Goal: Navigation & Orientation: Find specific page/section

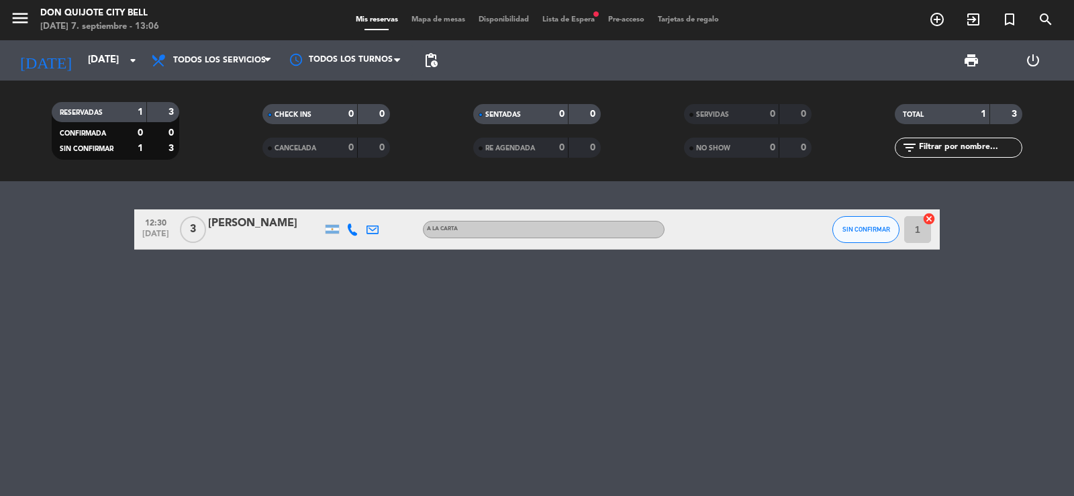
click at [552, 17] on span "Lista de Espera fiber_manual_record" at bounding box center [569, 19] width 66 height 7
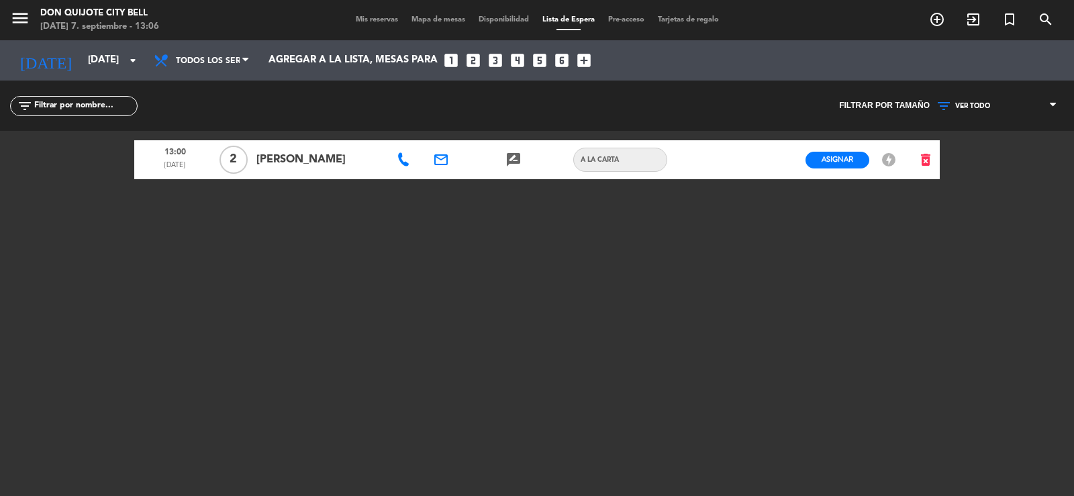
click at [510, 158] on icon "rate_review" at bounding box center [513, 160] width 16 height 16
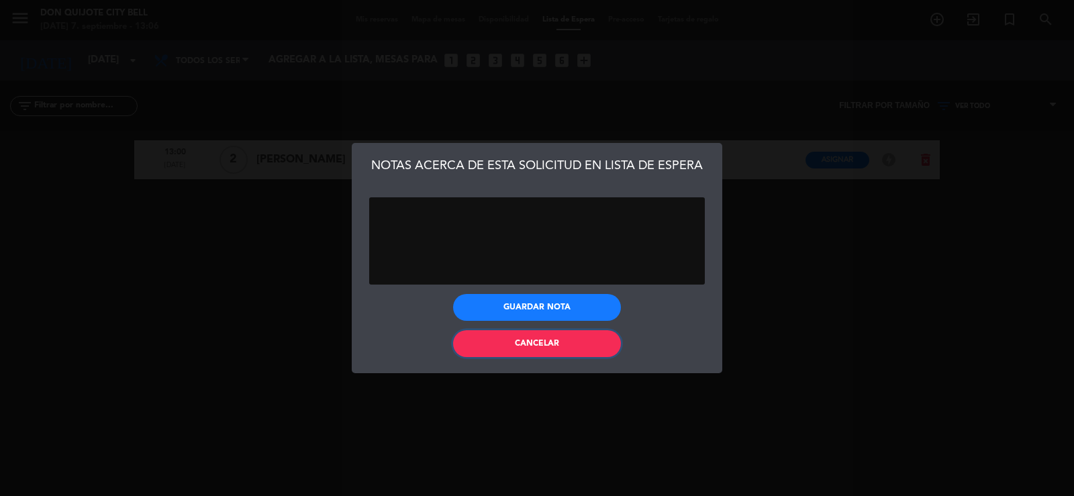
click at [546, 345] on span "Cancelar" at bounding box center [537, 344] width 44 height 8
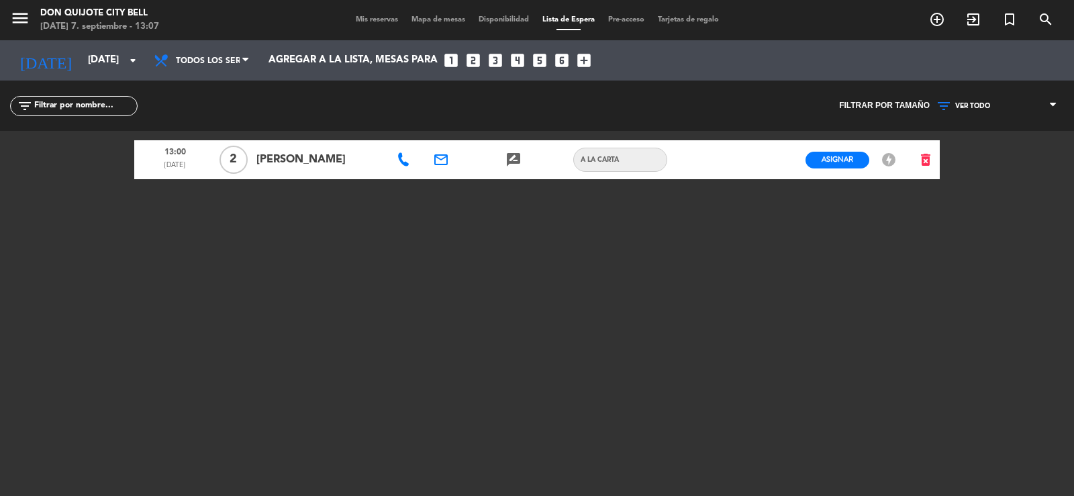
click at [502, 21] on span "Disponibilidad" at bounding box center [504, 19] width 64 height 7
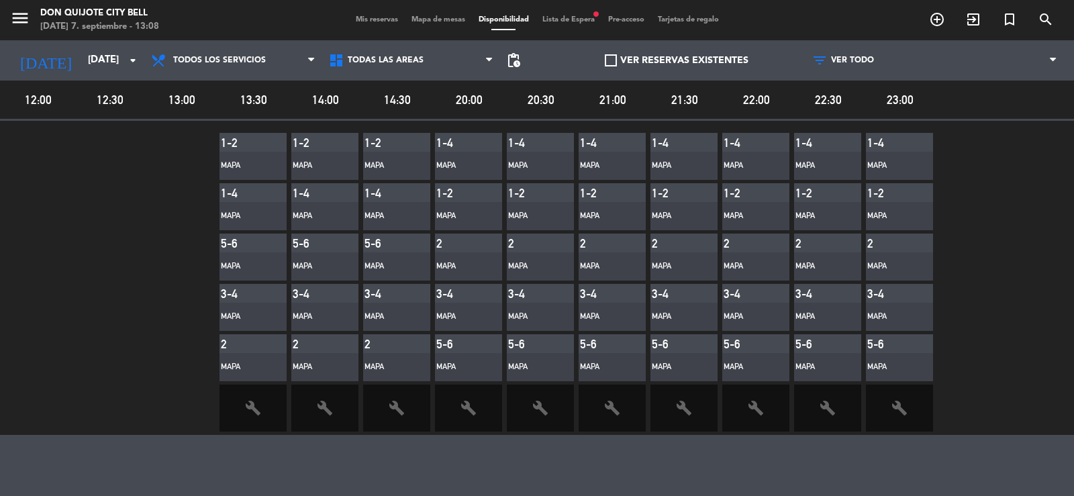
click at [559, 13] on div "menu Don Quijote City [PERSON_NAME][DATE] 7. septiembre - 13:08 Mis reservas Ma…" at bounding box center [537, 20] width 1074 height 40
click at [576, 19] on span "Lista de Espera fiber_manual_record" at bounding box center [569, 19] width 66 height 7
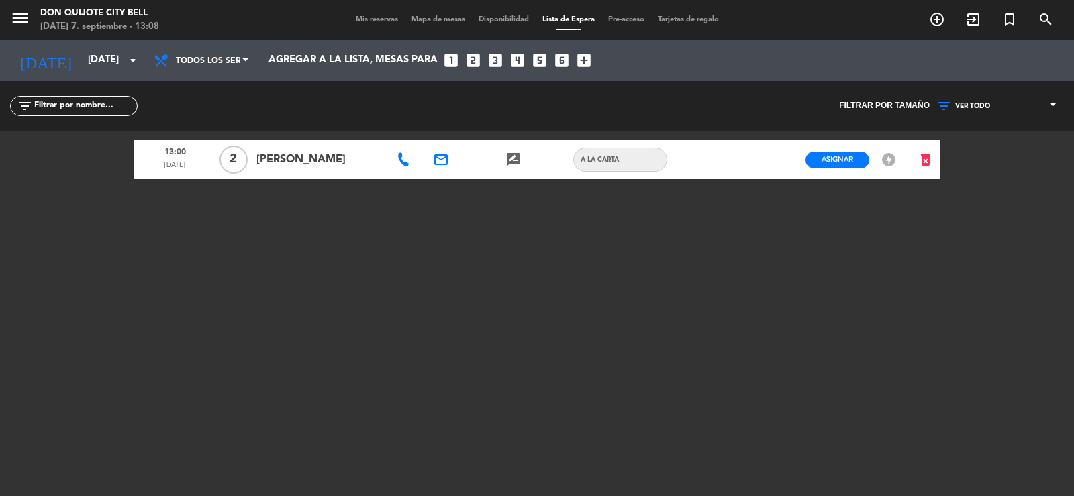
click at [418, 21] on span "Mapa de mesas" at bounding box center [438, 19] width 67 height 7
